Goal: Task Accomplishment & Management: Manage account settings

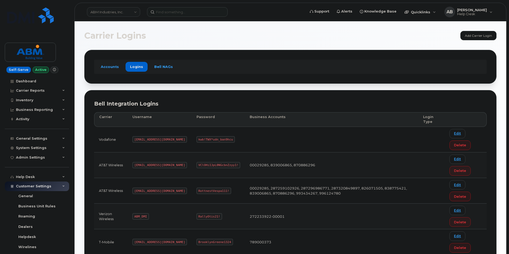
scroll to position [72, 0]
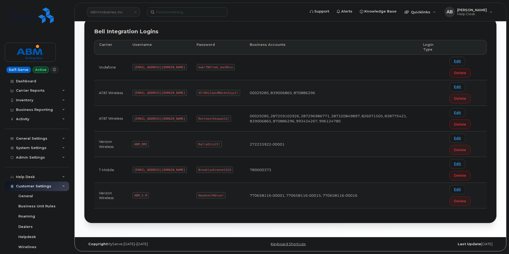
click at [131, 14] on link "ABM Industries, Inc." at bounding box center [113, 12] width 53 height 10
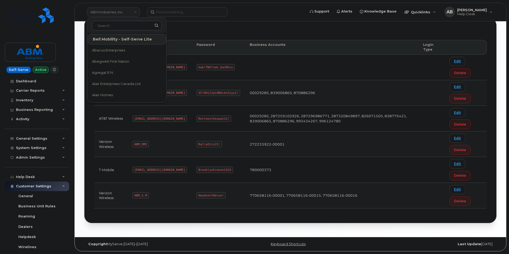
click at [131, 14] on link "ABM Industries, Inc." at bounding box center [113, 12] width 53 height 10
type input "bmw"
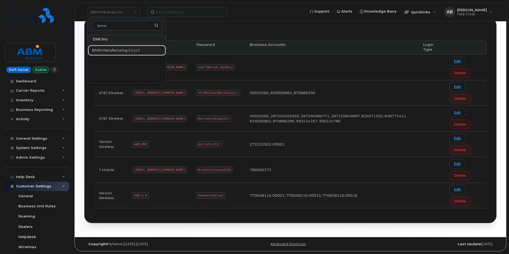
click at [117, 47] on link "BMW Manufacturing Co LLC" at bounding box center [127, 50] width 78 height 11
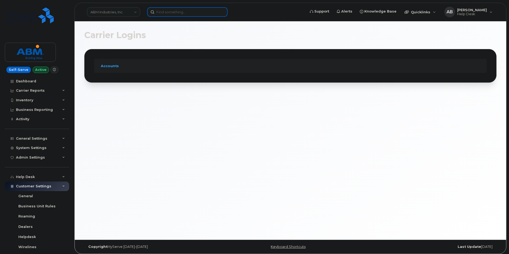
click at [168, 10] on input at bounding box center [187, 12] width 81 height 10
paste input "james.kinard@bmwmc.com"
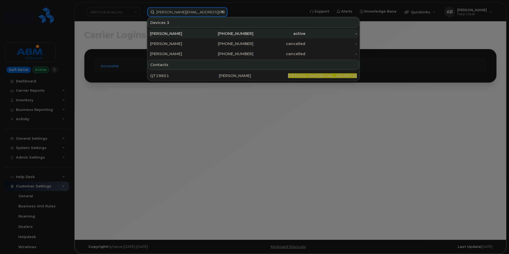
type input "james.kinard@bmwmc.com"
click at [181, 34] on div "James Kinard" at bounding box center [176, 33] width 52 height 5
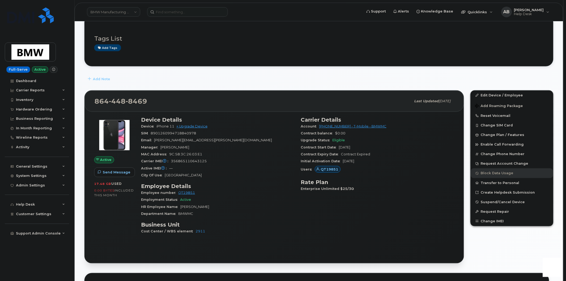
scroll to position [118, 0]
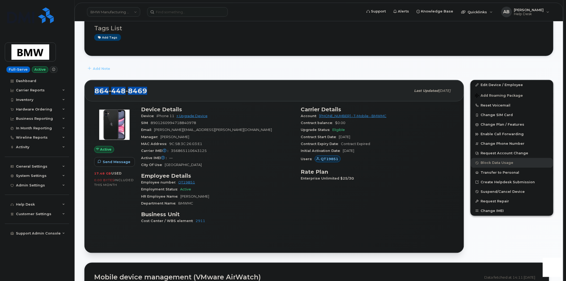
drag, startPoint x: 150, startPoint y: 91, endPoint x: 96, endPoint y: 92, distance: 54.0
click at [96, 92] on div "864 448 8469" at bounding box center [252, 90] width 317 height 11
copy span "864 448 8469"
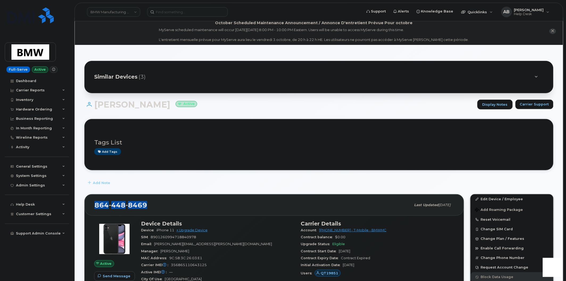
scroll to position [0, 0]
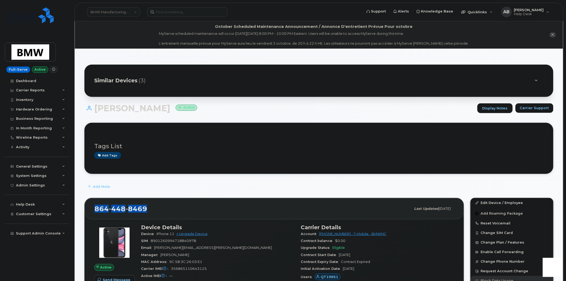
click at [241, 198] on div "864 448 8469 Last updated Aug 13, 2025" at bounding box center [274, 208] width 379 height 21
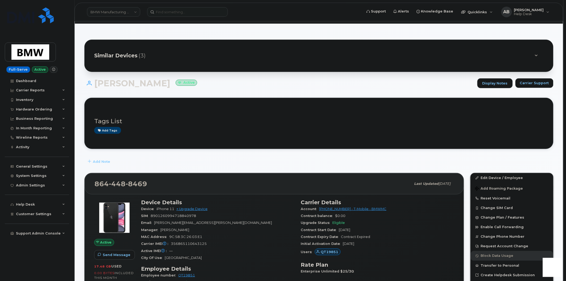
scroll to position [89, 0]
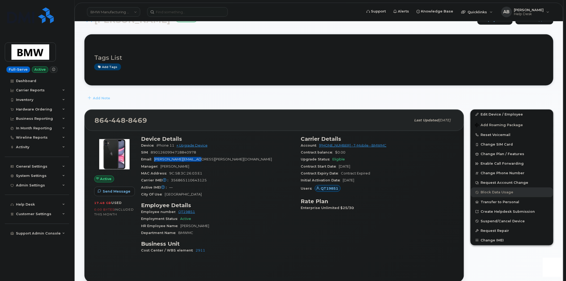
drag, startPoint x: 204, startPoint y: 159, endPoint x: 155, endPoint y: 162, distance: 49.0
click at [155, 162] on div "Email james.kinard@bmwmc.com" at bounding box center [218, 159] width 154 height 7
copy span "james.kinard@bmwmc.com"
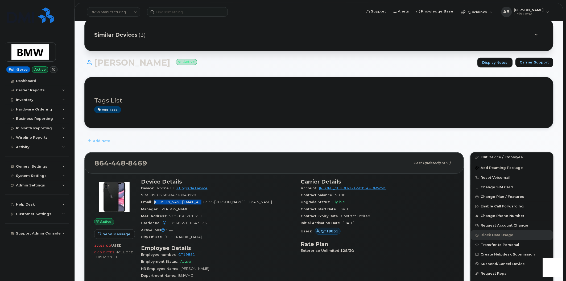
scroll to position [0, 0]
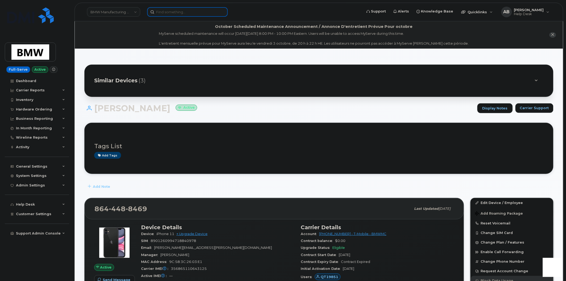
click at [182, 10] on input at bounding box center [187, 12] width 81 height 10
paste input "james.kinard@bmwmc.com"
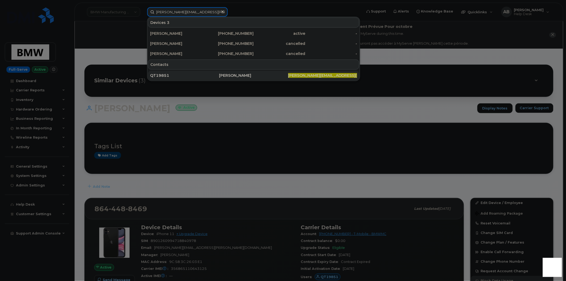
type input "james.kinard@bmwmc.com"
click at [226, 76] on div "James Kinard" at bounding box center [253, 75] width 69 height 5
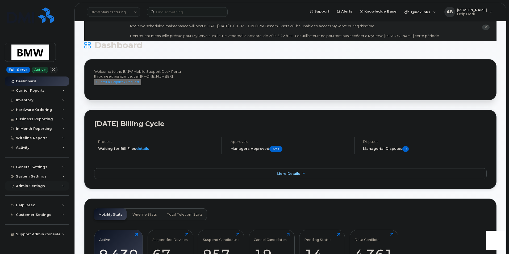
scroll to position [27, 0]
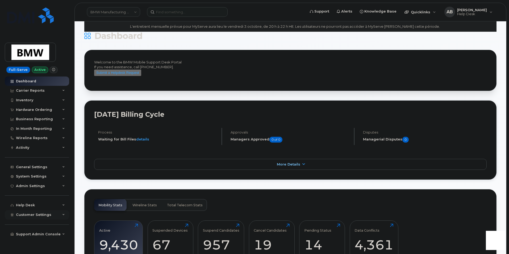
click at [63, 216] on icon at bounding box center [63, 214] width 3 height 3
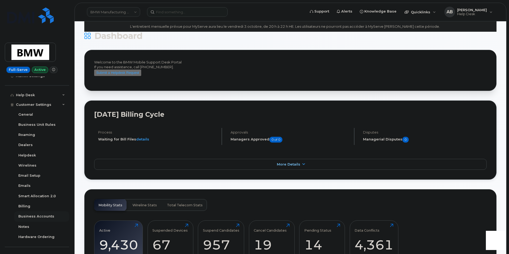
scroll to position [117, 0]
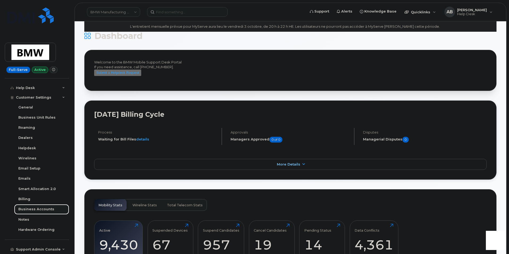
click at [37, 209] on div "Business Accounts" at bounding box center [36, 208] width 36 height 5
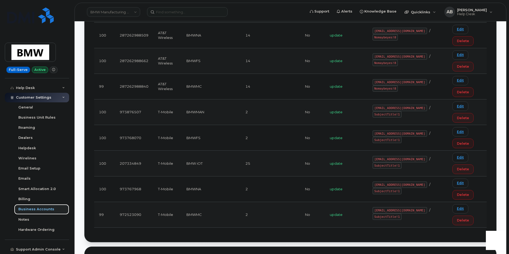
scroll to position [160, 0]
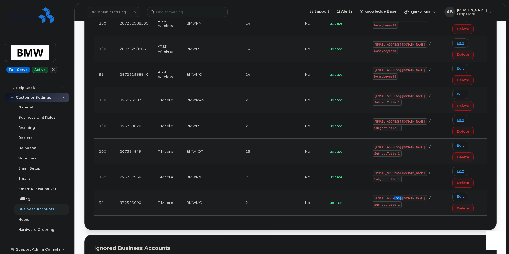
drag, startPoint x: 403, startPoint y: 201, endPoint x: 397, endPoint y: 202, distance: 5.6
click at [394, 201] on code "MS-BMW@dminc.com" at bounding box center [400, 198] width 55 height 6
drag, startPoint x: 404, startPoint y: 201, endPoint x: 377, endPoint y: 200, distance: 27.2
click at [377, 200] on code "MS-BMW@dminc.com" at bounding box center [400, 198] width 55 height 6
copy code "MS-BMW@dminc.com"
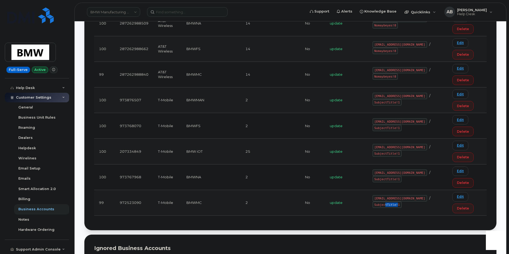
drag, startPoint x: 435, startPoint y: 201, endPoint x: 423, endPoint y: 200, distance: 12.0
click at [402, 201] on code "SubjectTitle!1" at bounding box center [387, 204] width 29 height 6
drag, startPoint x: 436, startPoint y: 201, endPoint x: 407, endPoint y: 201, distance: 29.0
click at [407, 201] on div "MS-BMW@dminc.com / SubjectTitle!1" at bounding box center [408, 201] width 70 height 13
copy div "/ SubjectTitle!1"
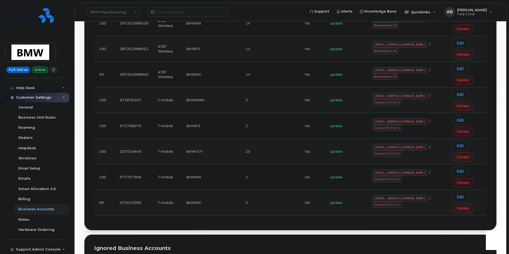
click at [422, 205] on td "MS-BMW@dminc.com / SubjectTitle!1" at bounding box center [408, 203] width 80 height 26
drag, startPoint x: 436, startPoint y: 200, endPoint x: 414, endPoint y: 201, distance: 21.8
click at [402, 201] on code "SubjectTitle!1" at bounding box center [387, 204] width 29 height 6
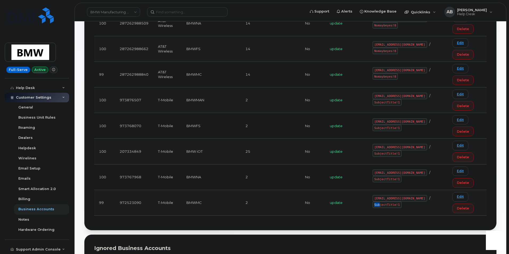
click at [402, 201] on code "SubjectTitle!1" at bounding box center [387, 204] width 29 height 6
drag, startPoint x: 413, startPoint y: 201, endPoint x: 437, endPoint y: 203, distance: 23.7
click at [402, 203] on code "SubjectTitle!1" at bounding box center [387, 204] width 29 height 6
copy code "SubjectTitle!1"
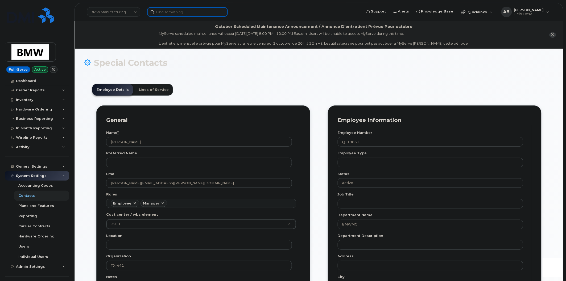
click at [168, 13] on input at bounding box center [187, 12] width 81 height 10
paste input "(864) 584-4027"
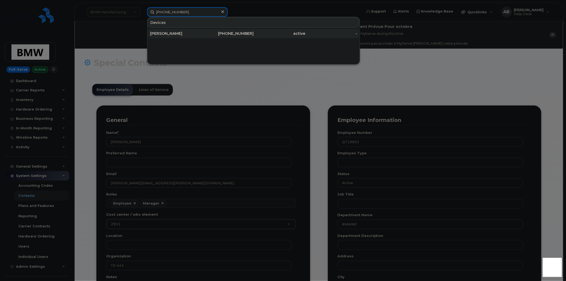
type input "(864) 584-4027"
click at [180, 34] on div "[PERSON_NAME]" at bounding box center [176, 33] width 52 height 5
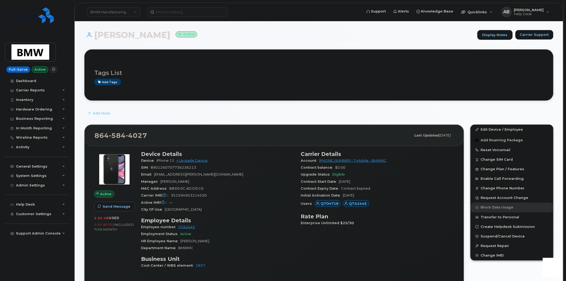
scroll to position [89, 0]
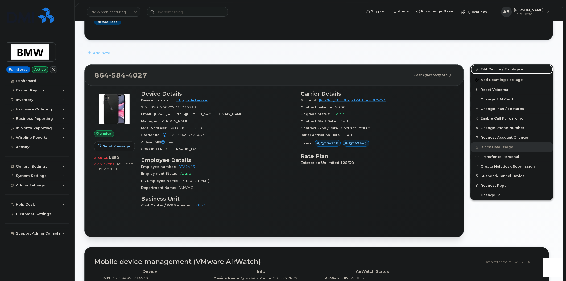
click at [490, 71] on link "Edit Device / Employee" at bounding box center [512, 70] width 82 height 10
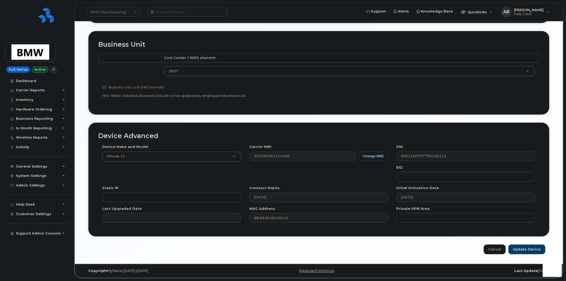
scroll to position [145, 0]
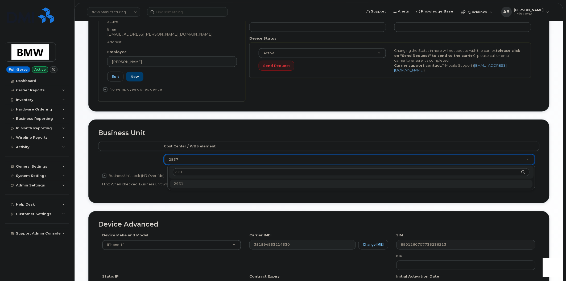
type input "2931"
type input "14966867"
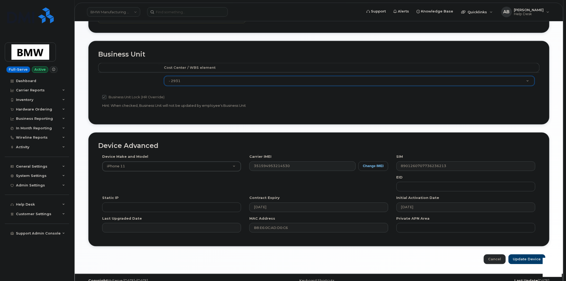
scroll to position [234, 0]
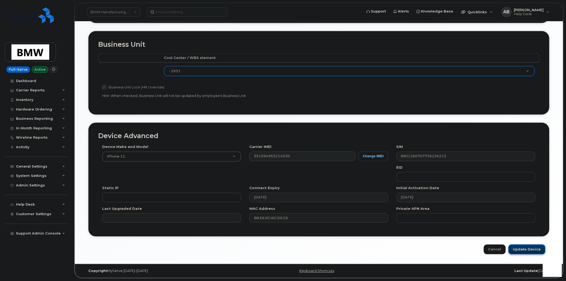
click at [537, 251] on input "Update Device" at bounding box center [526, 250] width 37 height 10
type input "Saving..."
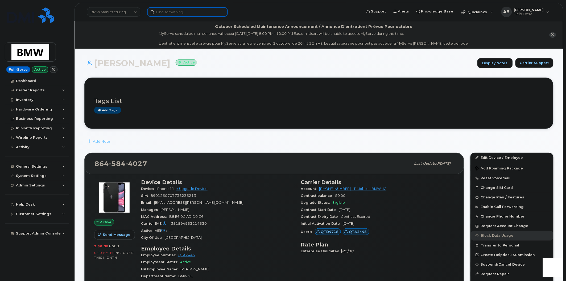
click at [170, 15] on input at bounding box center [187, 12] width 81 height 10
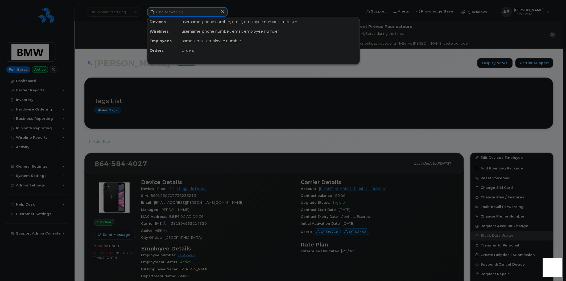
paste input "619-568-4283"
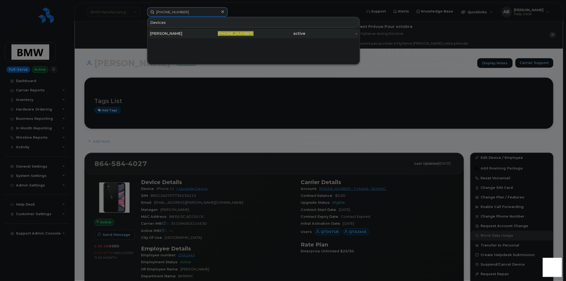
type input "619-568-4283"
click at [184, 34] on div "MEGAN SHEEHAN" at bounding box center [176, 33] width 52 height 5
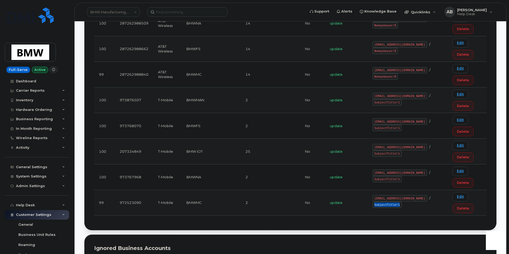
scroll to position [117, 0]
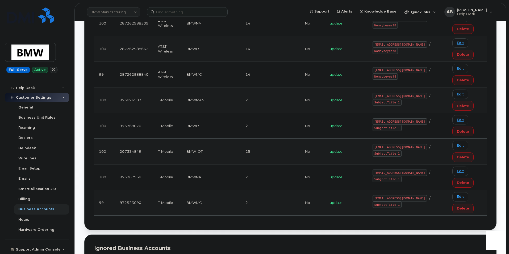
click at [120, 14] on link "BMW Manufacturing Co LLC" at bounding box center [113, 12] width 53 height 10
type input "hilton"
click at [111, 51] on span "Hilton Domestic Operating Company Inc" at bounding box center [122, 50] width 61 height 10
